Goal: Find specific page/section: Find specific page/section

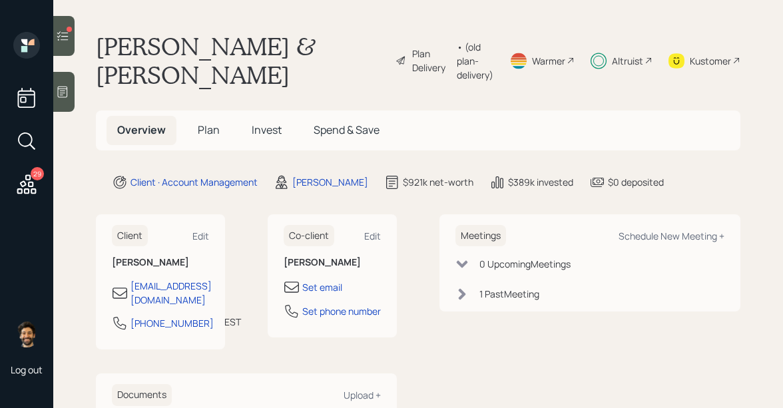
click at [71, 39] on div at bounding box center [63, 36] width 21 height 40
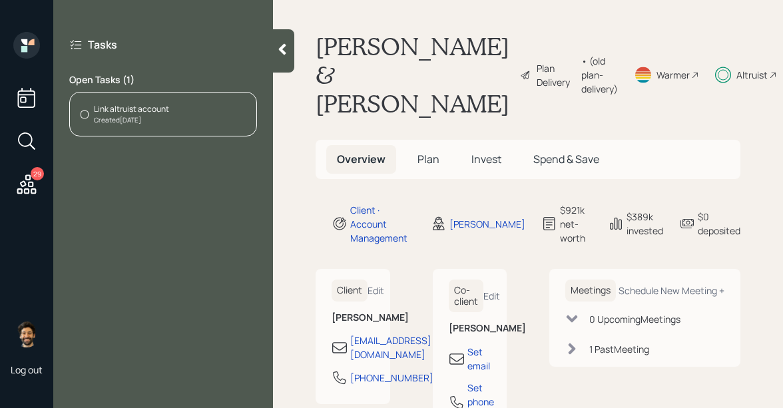
click at [27, 188] on icon at bounding box center [27, 185] width 24 height 24
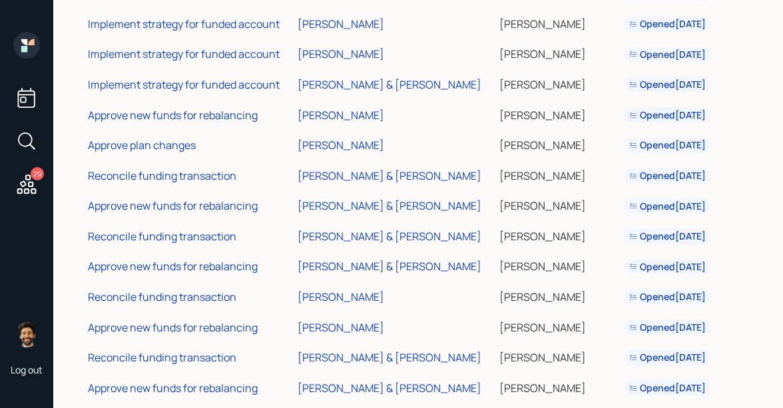
scroll to position [627, 0]
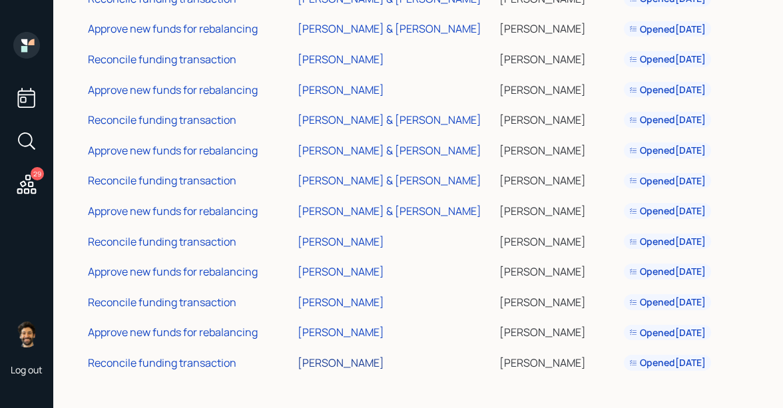
click at [328, 365] on div "[PERSON_NAME]" at bounding box center [341, 363] width 87 height 15
